Goal: Information Seeking & Learning: Learn about a topic

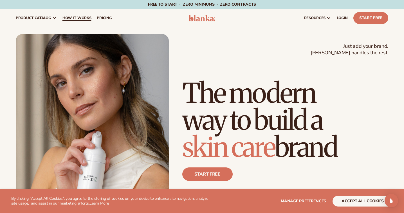
click at [73, 16] on span "How It Works" at bounding box center [77, 18] width 29 height 5
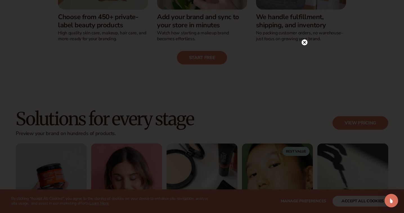
scroll to position [241, 0]
click at [304, 44] on circle at bounding box center [305, 42] width 6 height 6
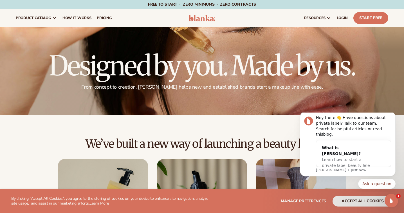
scroll to position [0, 0]
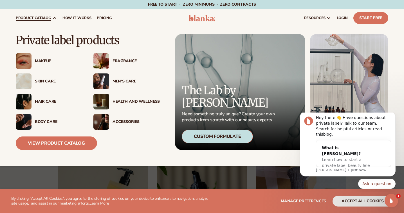
click at [44, 62] on div "Makeup" at bounding box center [58, 61] width 47 height 5
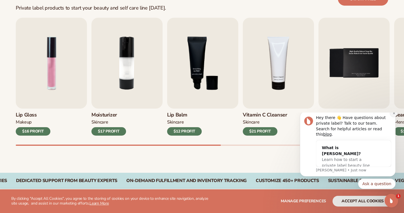
click at [393, 115] on icon "Dismiss notification" at bounding box center [394, 113] width 3 height 3
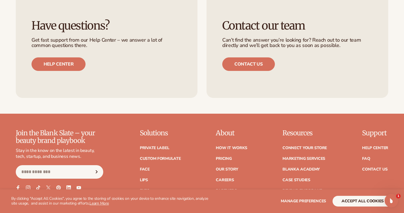
scroll to position [898, 0]
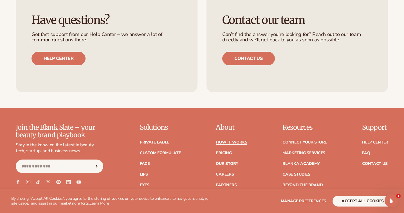
click at [234, 141] on link "How It Works" at bounding box center [232, 143] width 32 height 4
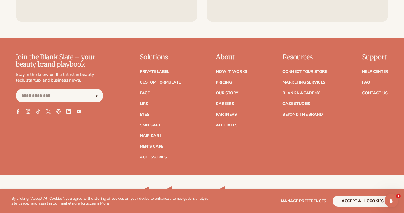
scroll to position [1239, 0]
click at [146, 112] on link "Eyes" at bounding box center [145, 114] width 10 height 4
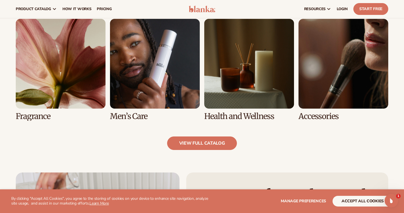
scroll to position [513, 0]
